Goal: Task Accomplishment & Management: Manage account settings

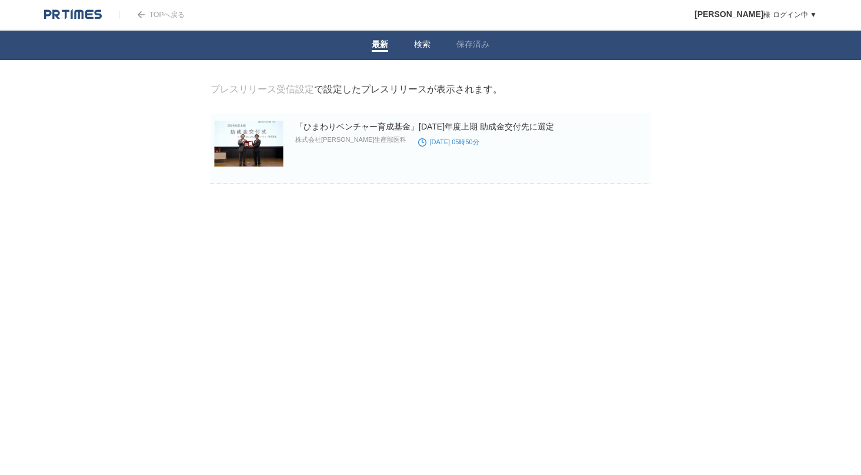
click at [425, 45] on link "検索" at bounding box center [422, 45] width 16 height 12
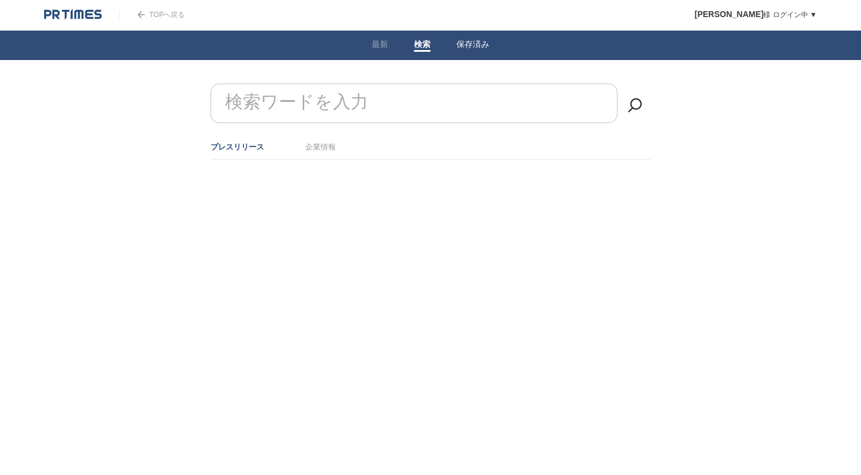
click at [483, 41] on link "保存済み" at bounding box center [472, 45] width 33 height 12
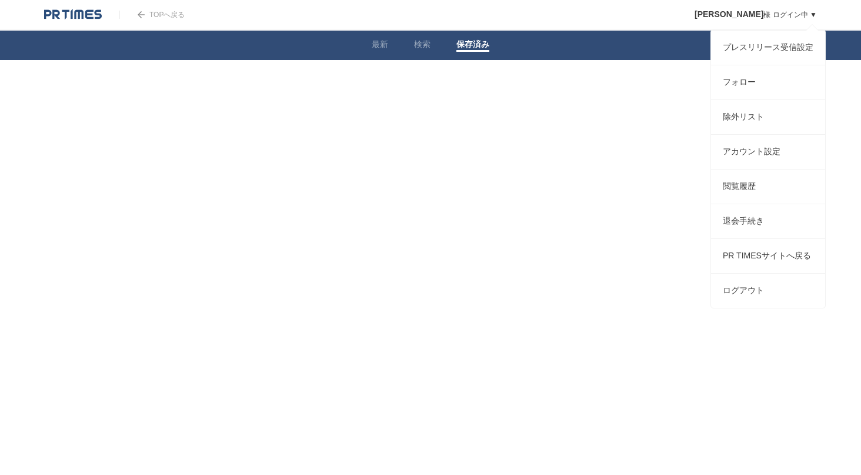
click at [797, 15] on link "船越允維 様 ログイン中 ▼" at bounding box center [755, 15] width 122 height 8
click at [765, 47] on link "プレスリリース受信設定" at bounding box center [768, 48] width 114 height 34
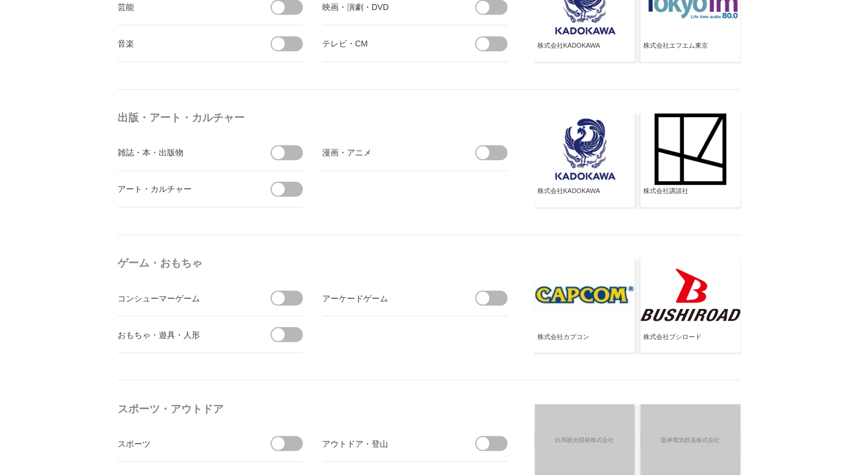
scroll to position [988, 0]
click at [499, 294] on span at bounding box center [495, 297] width 25 height 15
click at [0, 0] on input "checkbox" at bounding box center [0, 0] width 0 height 0
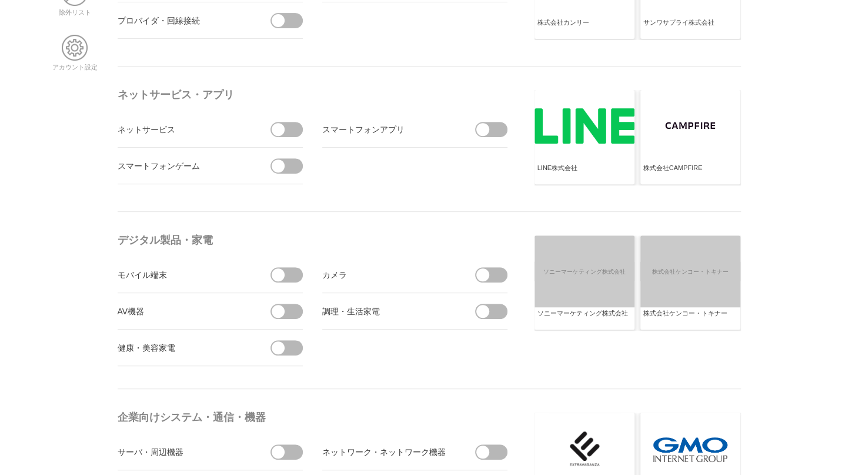
scroll to position [0, 0]
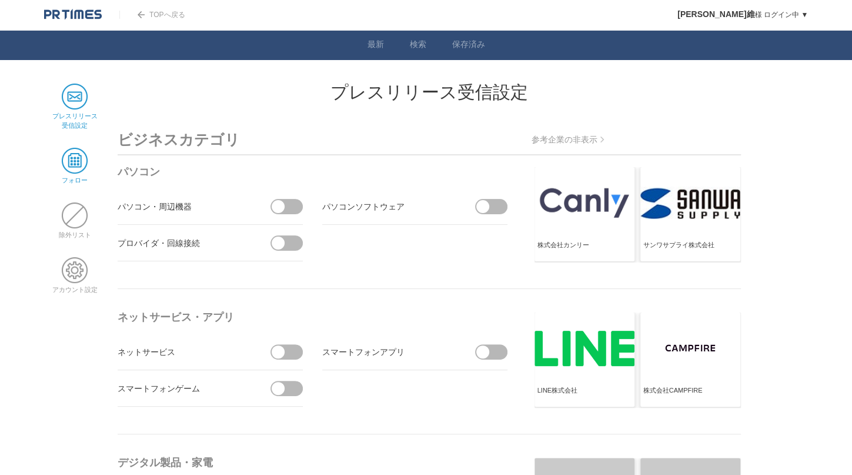
click at [82, 150] on span at bounding box center [75, 161] width 26 height 26
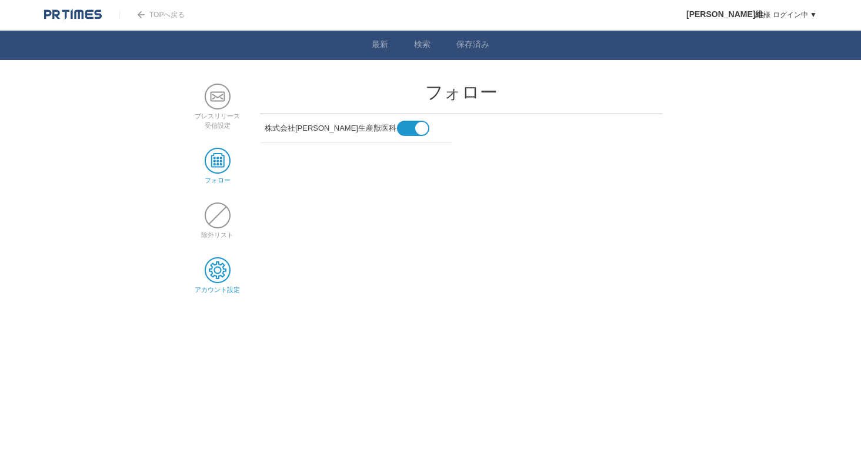
click at [218, 270] on span at bounding box center [218, 270] width 26 height 26
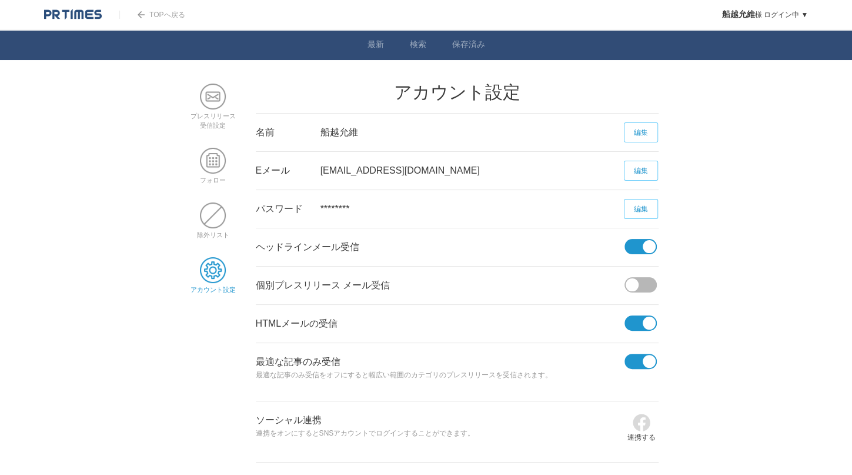
click at [644, 174] on link "編集" at bounding box center [641, 171] width 34 height 20
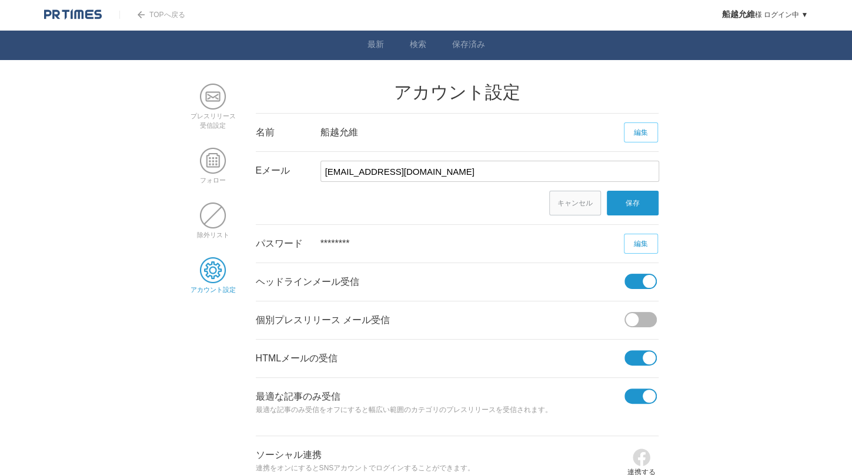
click at [501, 176] on input "yuki15456@gmail.com" at bounding box center [489, 171] width 339 height 21
type input "y"
click at [501, 176] on input "text" at bounding box center [489, 171] width 339 height 21
click at [395, 168] on input "text" at bounding box center [489, 171] width 339 height 21
paste input "m.funakoshi@i-promed.jp"
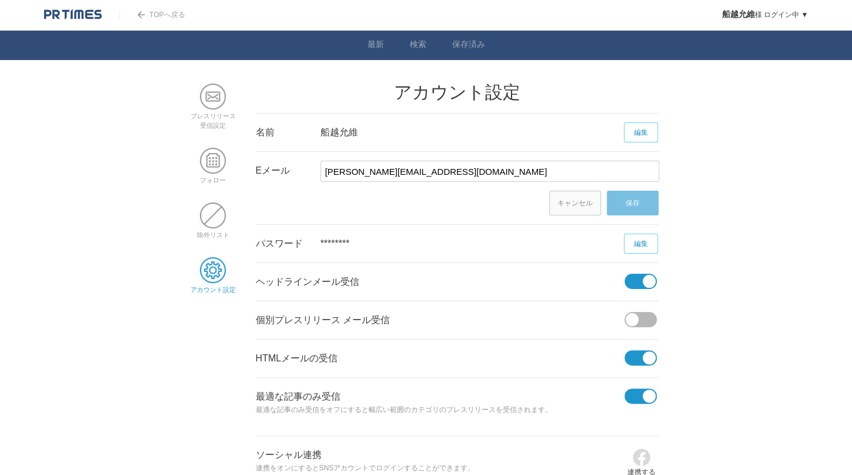
type input "m.funakoshi@i-promed.jp"
click at [645, 199] on link "保存" at bounding box center [633, 203] width 52 height 25
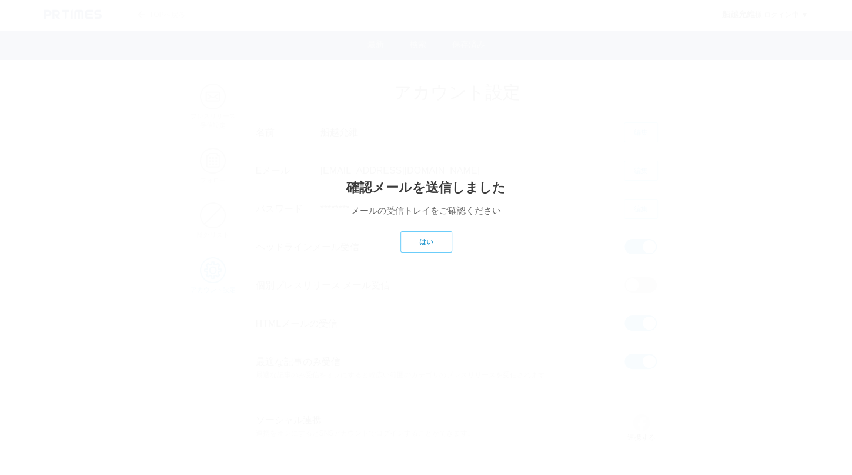
click at [438, 242] on link "はい" at bounding box center [426, 241] width 52 height 21
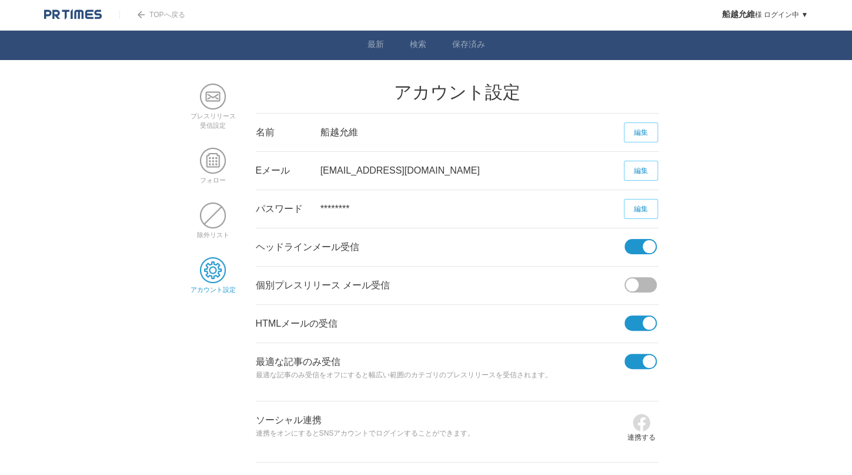
click at [647, 245] on span at bounding box center [649, 246] width 13 height 13
click at [0, 0] on input "checkbox" at bounding box center [0, 0] width 0 height 0
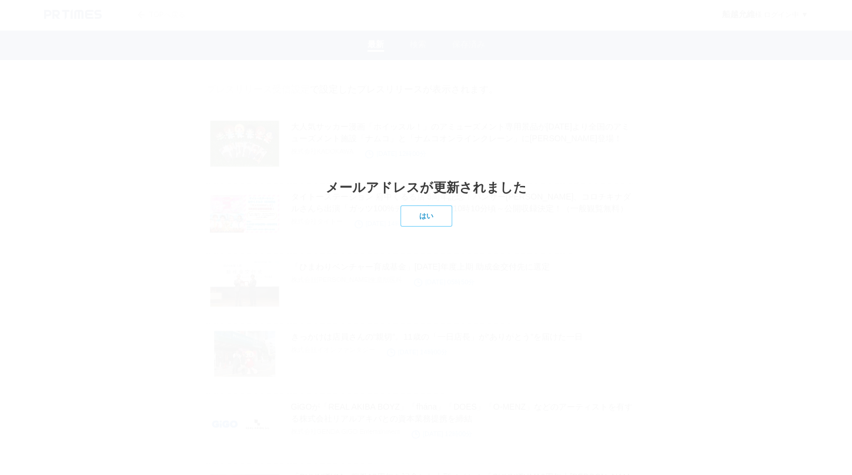
click at [435, 226] on link "はい" at bounding box center [426, 215] width 52 height 21
